Goal: Transaction & Acquisition: Purchase product/service

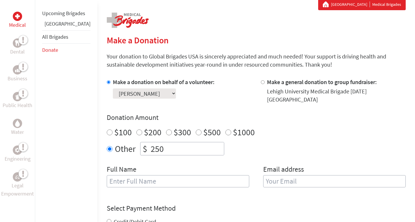
scroll to position [115, 0]
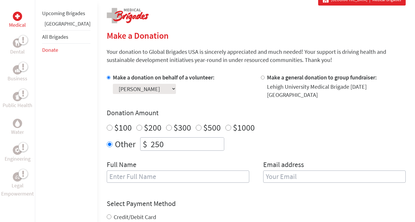
click at [147, 172] on input "text" at bounding box center [178, 177] width 143 height 12
type input "[PERSON_NAME]"
click at [294, 171] on input "email" at bounding box center [334, 177] width 143 height 12
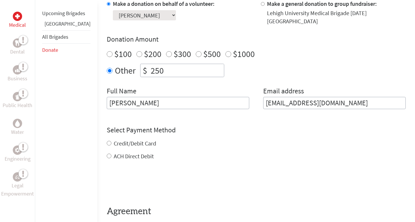
scroll to position [189, 0]
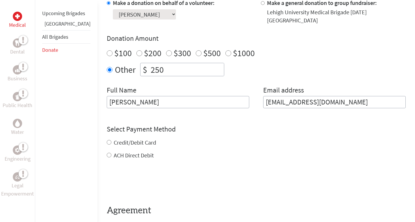
type input "[EMAIL_ADDRESS][DOMAIN_NAME]"
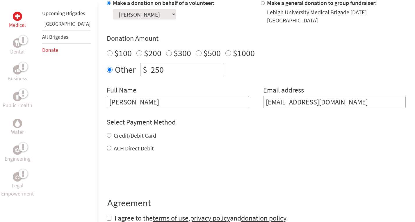
click at [133, 139] on div "Credit/Debit Card ACH Direct Debit" at bounding box center [256, 142] width 299 height 21
click at [107, 133] on input "Credit/Debit Card" at bounding box center [109, 135] width 5 height 5
radio input "true"
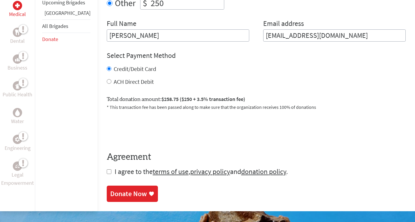
scroll to position [289, 0]
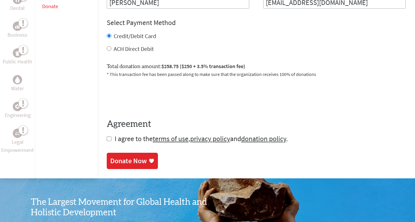
click at [107, 136] on input "checkbox" at bounding box center [109, 138] width 5 height 5
checkbox input "true"
click at [121, 157] on div "Donate Now" at bounding box center [128, 161] width 37 height 9
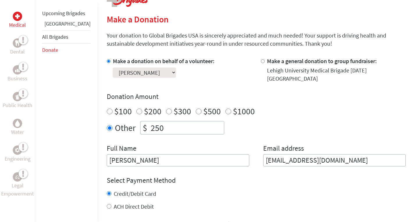
scroll to position [155, 0]
